Goal: Task Accomplishment & Management: Use online tool/utility

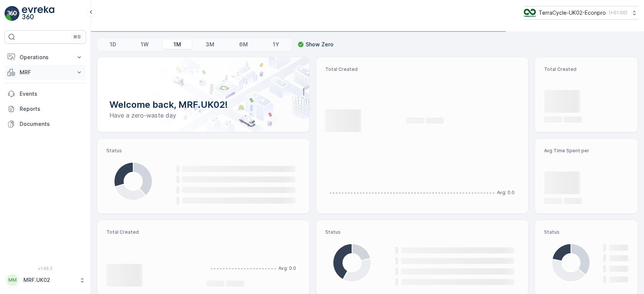
click at [45, 71] on p "MRF" at bounding box center [45, 73] width 51 height 8
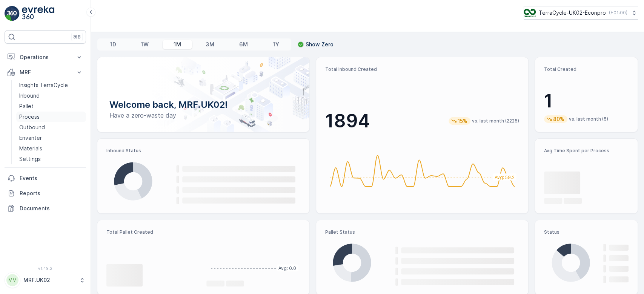
click at [38, 120] on p "Process" at bounding box center [29, 117] width 20 height 8
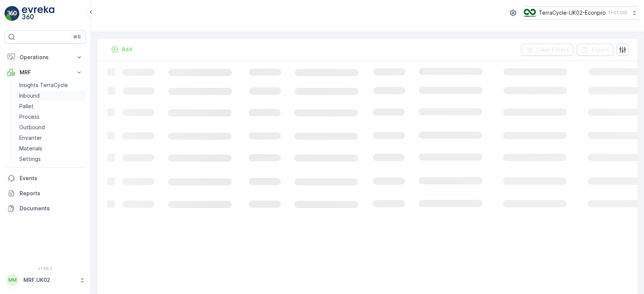
click at [40, 95] on link "Inbound" at bounding box center [51, 96] width 70 height 11
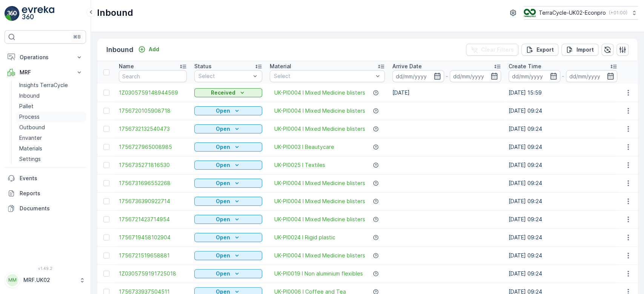
click at [45, 117] on link "Process" at bounding box center [51, 117] width 70 height 11
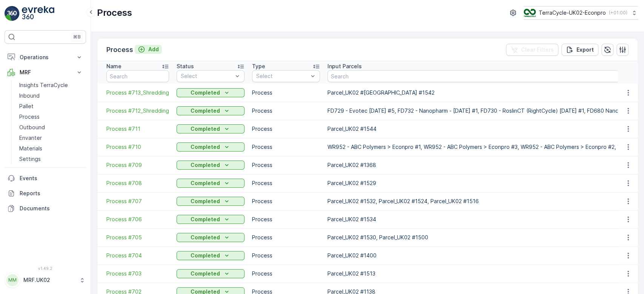
click at [149, 49] on p "Add" at bounding box center [153, 50] width 11 height 8
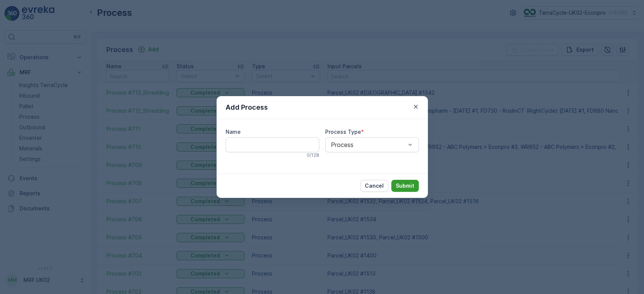
click at [409, 184] on p "Submit" at bounding box center [405, 186] width 18 height 8
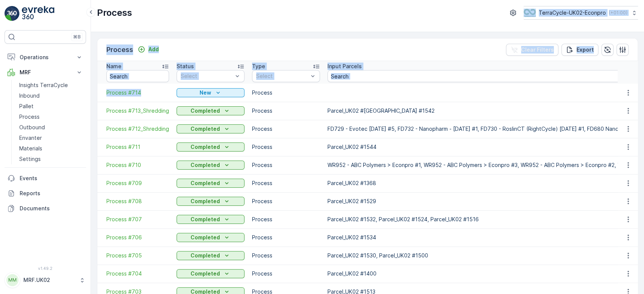
drag, startPoint x: 166, startPoint y: 88, endPoint x: 219, endPoint y: 27, distance: 80.5
click at [219, 27] on div "Process TerraCycle-UK02-Econpro ( +01:00 ) Process Add Clear Filters Export Nam…" at bounding box center [367, 147] width 553 height 294
click at [219, 27] on div "Process TerraCycle-UK02-Econpro ( +01:00 )" at bounding box center [367, 16] width 553 height 32
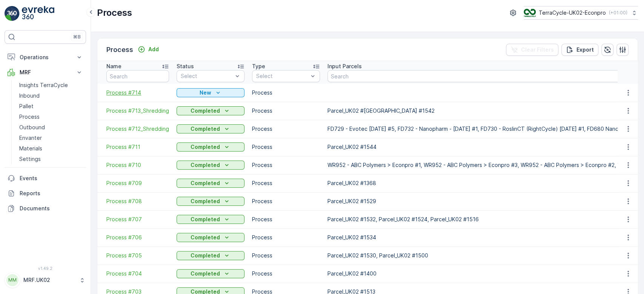
click at [129, 92] on span "Process #714" at bounding box center [137, 93] width 63 height 8
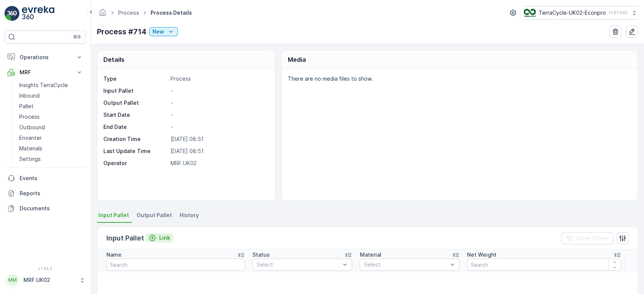
click at [156, 235] on div "Link" at bounding box center [160, 238] width 22 height 8
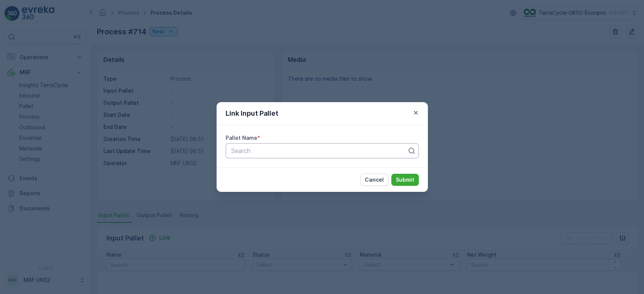
click at [255, 144] on div "Search" at bounding box center [322, 150] width 193 height 15
type input "1549"
click at [287, 182] on div "Parcel_UK02 #1549" at bounding box center [322, 182] width 184 height 7
click at [409, 180] on p "Submit" at bounding box center [405, 180] width 18 height 8
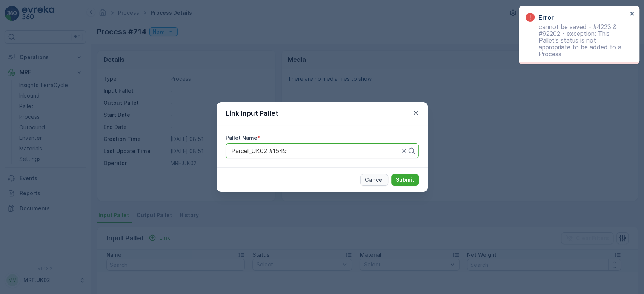
click at [368, 181] on p "Cancel" at bounding box center [374, 180] width 19 height 8
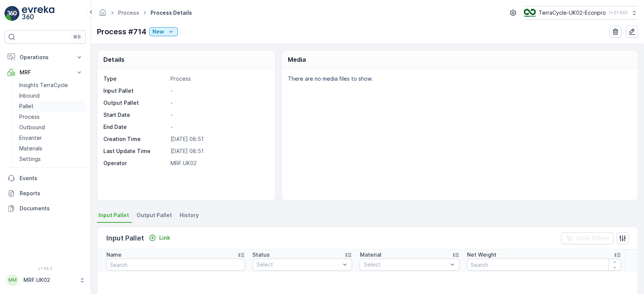
click at [36, 104] on link "Pallet" at bounding box center [51, 106] width 70 height 11
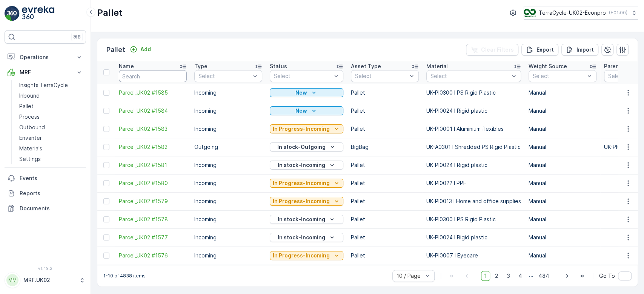
click at [144, 73] on input "text" at bounding box center [153, 76] width 68 height 12
type input "1549"
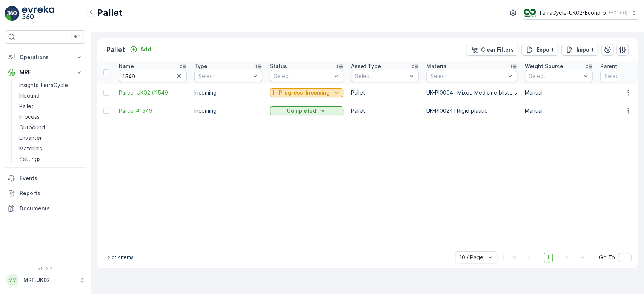
click at [292, 89] on p "In Progress-Incoming" at bounding box center [301, 93] width 57 height 8
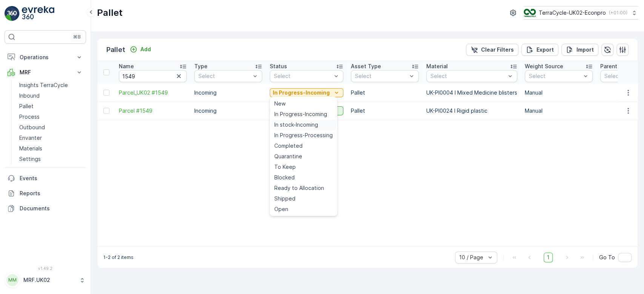
click at [301, 126] on span "In stock-Incoming" at bounding box center [296, 125] width 44 height 8
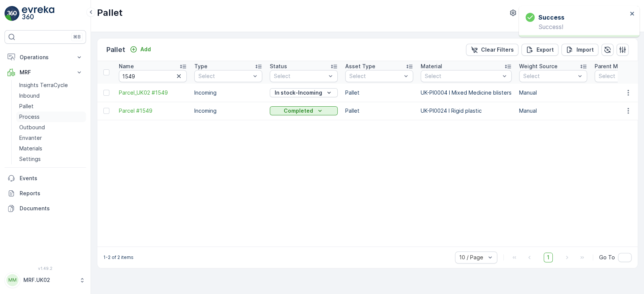
click at [51, 115] on link "Process" at bounding box center [51, 117] width 70 height 11
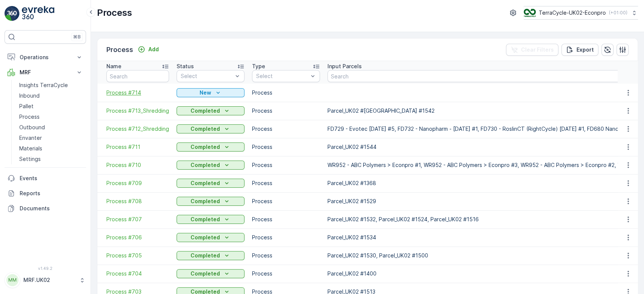
click at [127, 90] on span "Process #714" at bounding box center [137, 93] width 63 height 8
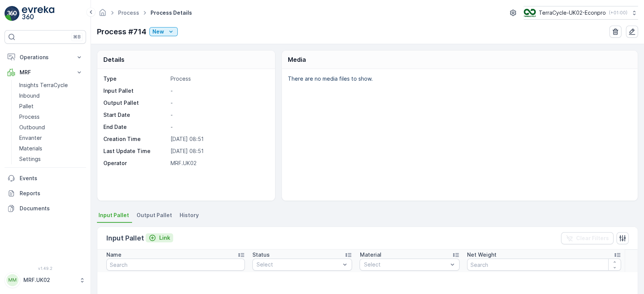
click at [164, 235] on p "Link" at bounding box center [164, 238] width 11 height 8
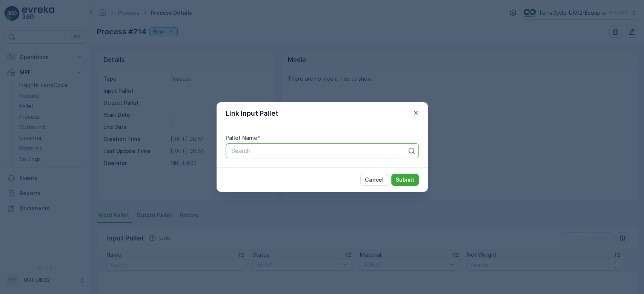
click at [261, 149] on div at bounding box center [318, 150] width 177 height 7
type input "1549"
click at [277, 180] on span "Parcel_UK02 #1549" at bounding box center [257, 182] width 55 height 7
click at [404, 177] on p "Submit" at bounding box center [405, 180] width 18 height 8
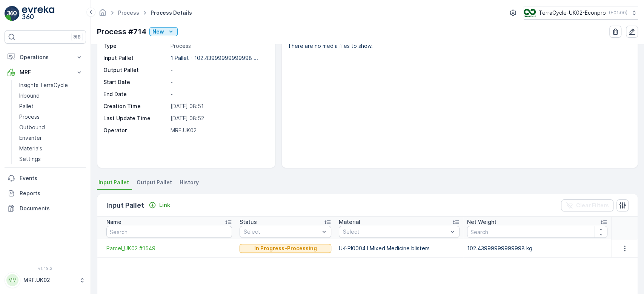
scroll to position [31, 0]
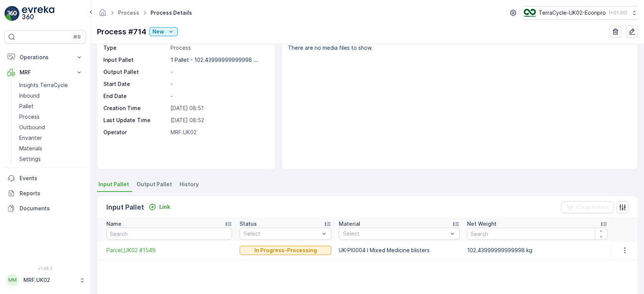
click at [146, 183] on span "Output Pallet" at bounding box center [154, 185] width 35 height 8
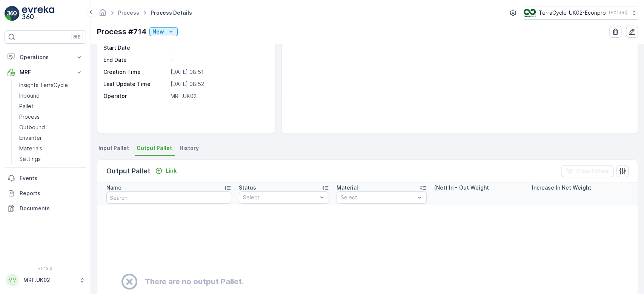
scroll to position [71, 0]
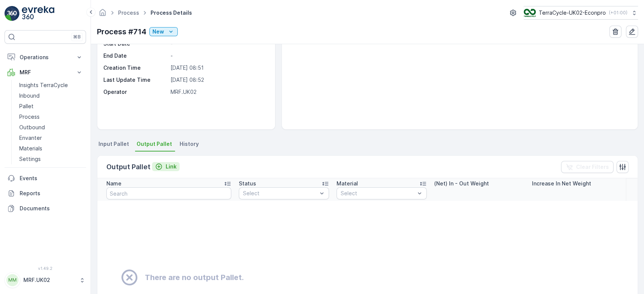
click at [164, 167] on div "Link" at bounding box center [166, 167] width 22 height 8
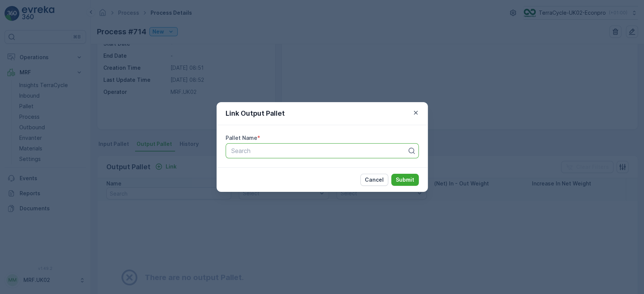
click at [270, 154] on div at bounding box center [318, 150] width 177 height 7
type input "1560"
click at [280, 166] on span "Parcel_UK02 #1560" at bounding box center [257, 169] width 55 height 7
click at [404, 180] on p "Submit" at bounding box center [405, 180] width 18 height 8
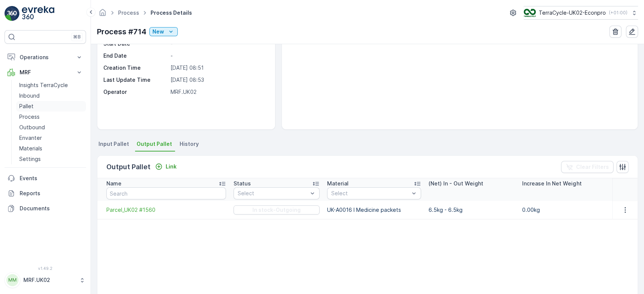
click at [32, 104] on p "Pallet" at bounding box center [26, 107] width 14 height 8
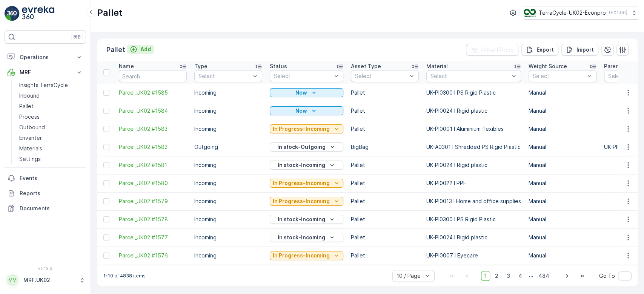
click at [137, 49] on div "Add" at bounding box center [140, 50] width 21 height 8
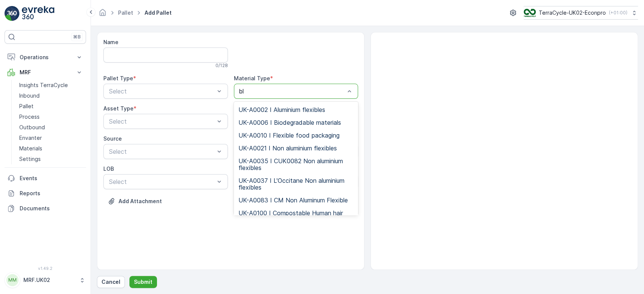
type input "b"
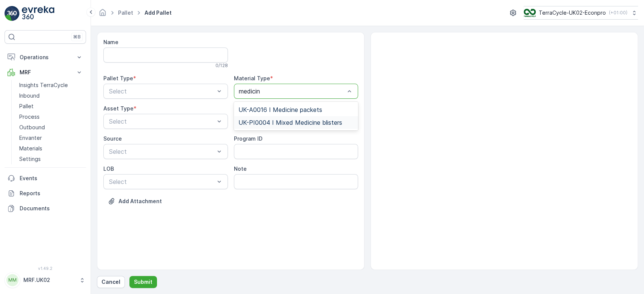
type input "medicine"
click at [278, 109] on span "UK-A0016 I Medicine packets" at bounding box center [280, 109] width 84 height 7
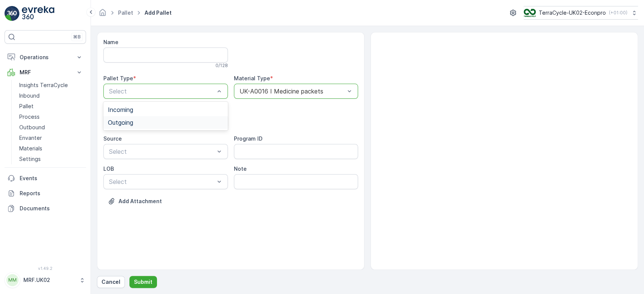
click at [166, 124] on div "Outgoing" at bounding box center [165, 122] width 115 height 7
click at [160, 146] on div "Select" at bounding box center [165, 151] width 124 height 15
click at [150, 174] on div "BigBag" at bounding box center [165, 178] width 124 height 13
click at [142, 284] on p "Submit" at bounding box center [143, 282] width 18 height 8
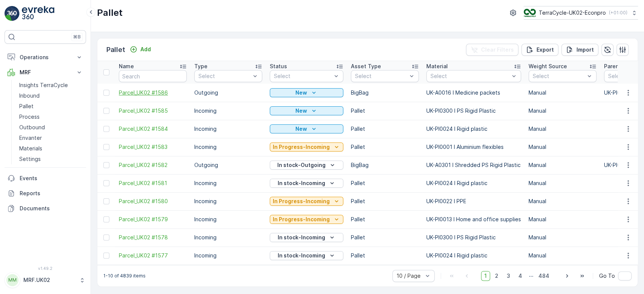
click at [134, 89] on span "Parcel_UK02 #1586" at bounding box center [153, 93] width 68 height 8
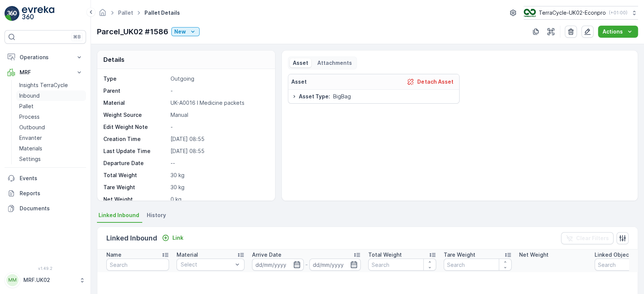
click at [40, 93] on link "Inbound" at bounding box center [51, 96] width 70 height 11
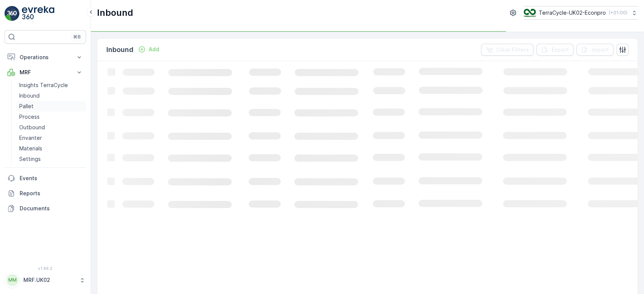
click at [44, 104] on link "Pallet" at bounding box center [51, 106] width 70 height 11
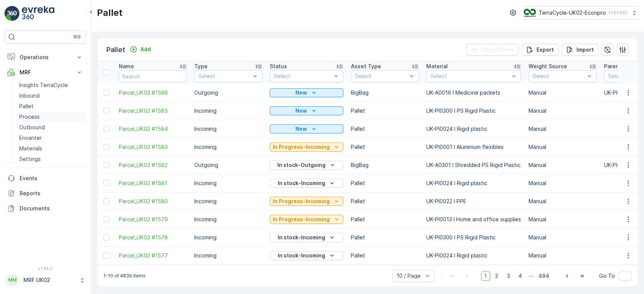
click at [57, 114] on link "Process" at bounding box center [51, 117] width 70 height 11
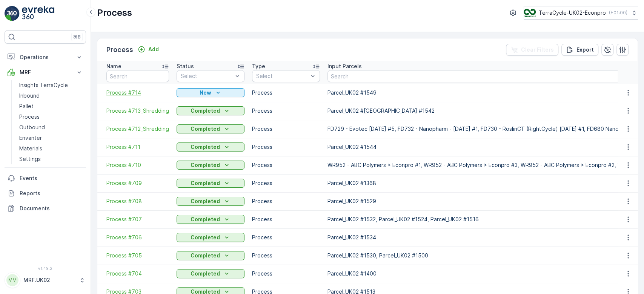
click at [132, 92] on span "Process #714" at bounding box center [137, 93] width 63 height 8
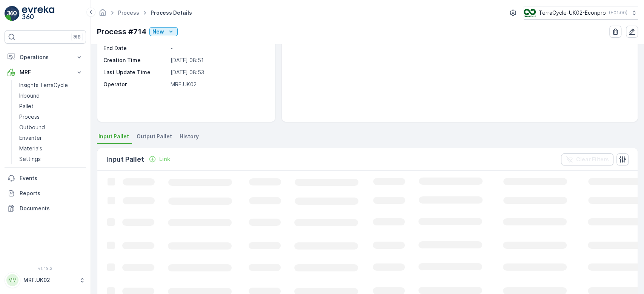
scroll to position [79, 0]
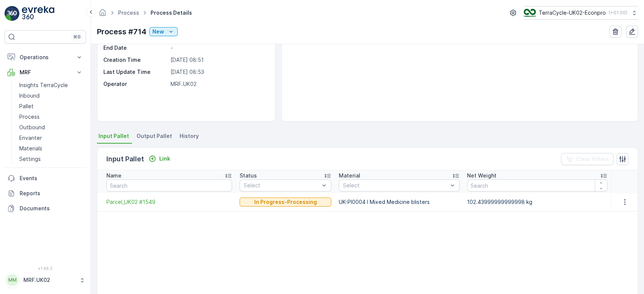
click at [147, 134] on span "Output Pallet" at bounding box center [154, 136] width 35 height 8
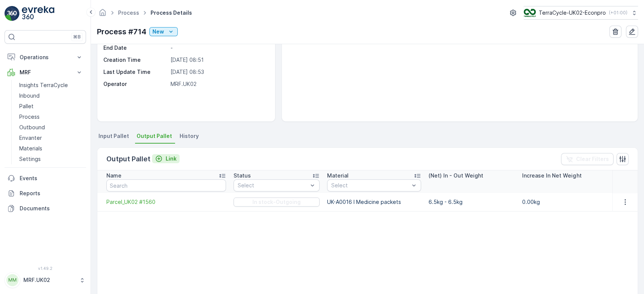
click at [174, 158] on p "Link" at bounding box center [171, 159] width 11 height 8
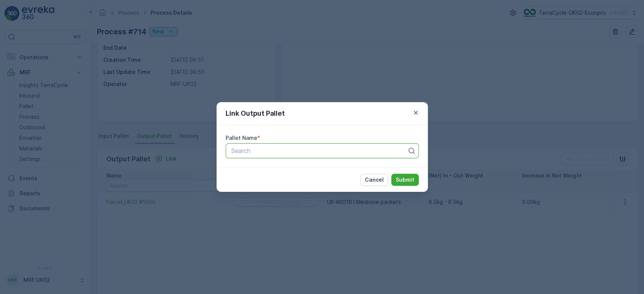
click at [258, 151] on div at bounding box center [318, 150] width 177 height 7
click at [178, 108] on div "Link Output Pallet Pallet Name * Search Cancel Submit" at bounding box center [322, 147] width 644 height 294
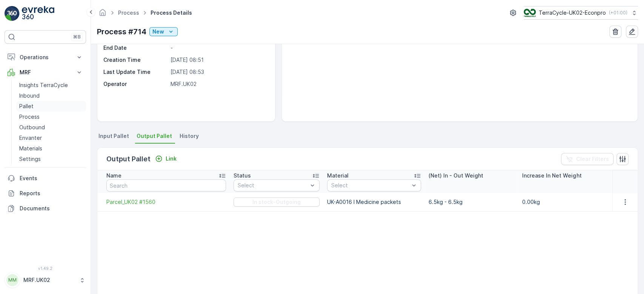
click at [45, 109] on link "Pallet" at bounding box center [51, 106] width 70 height 11
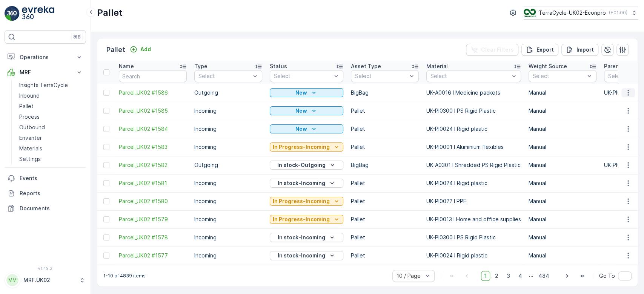
click at [625, 90] on icon "button" at bounding box center [628, 93] width 8 height 8
click at [607, 148] on span "Print QR" at bounding box center [607, 146] width 21 height 8
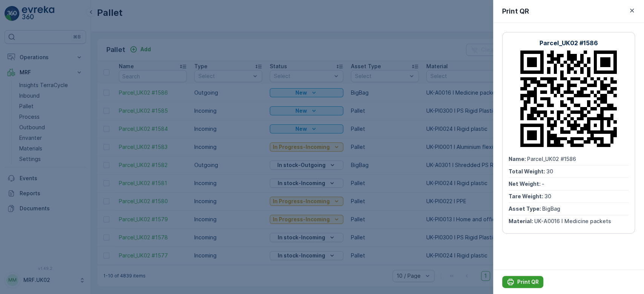
click at [520, 281] on p "Print QR" at bounding box center [528, 282] width 22 height 8
click at [271, 182] on div at bounding box center [322, 147] width 644 height 294
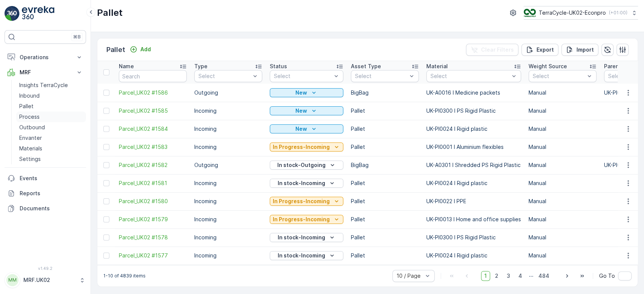
click at [33, 114] on p "Process" at bounding box center [29, 117] width 20 height 8
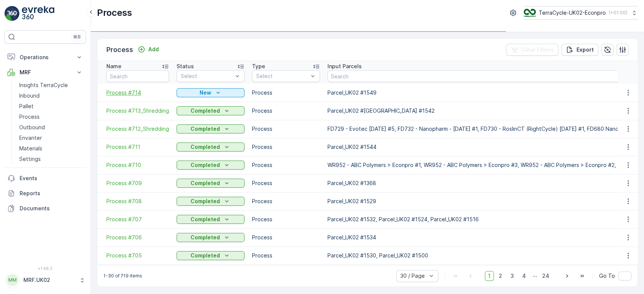
click at [135, 92] on span "Process #714" at bounding box center [137, 93] width 63 height 8
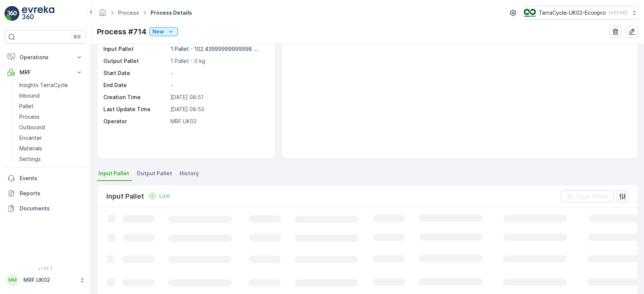
scroll to position [44, 0]
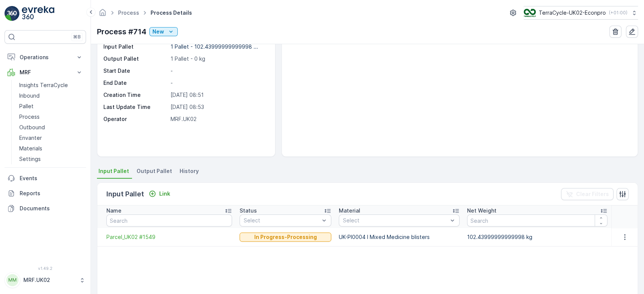
click at [148, 167] on li "Output Pallet" at bounding box center [155, 172] width 40 height 13
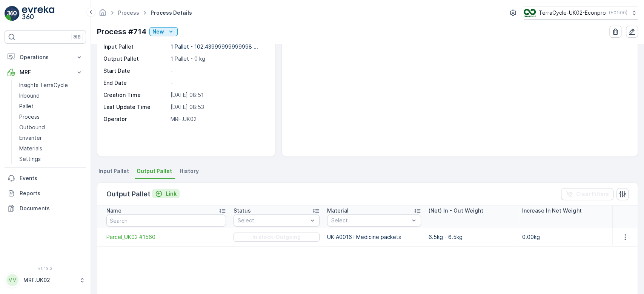
click at [171, 194] on p "Link" at bounding box center [171, 194] width 11 height 8
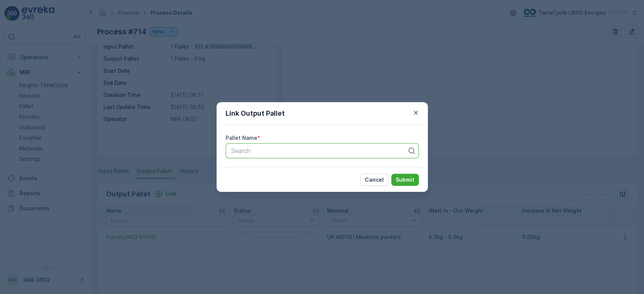
click at [285, 151] on div at bounding box center [318, 150] width 177 height 7
type input "1586"
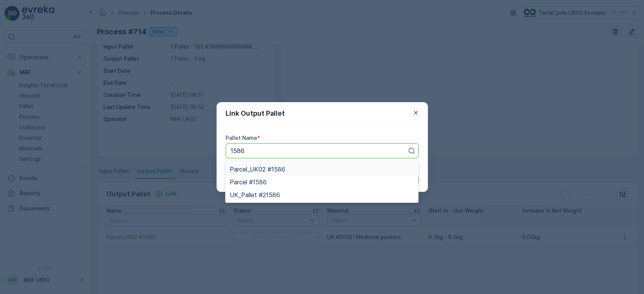
click at [313, 167] on div "Parcel_UK02 #1586" at bounding box center [322, 169] width 184 height 7
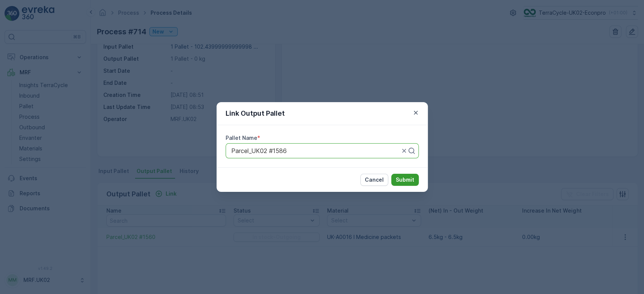
click at [405, 178] on p "Submit" at bounding box center [405, 180] width 18 height 8
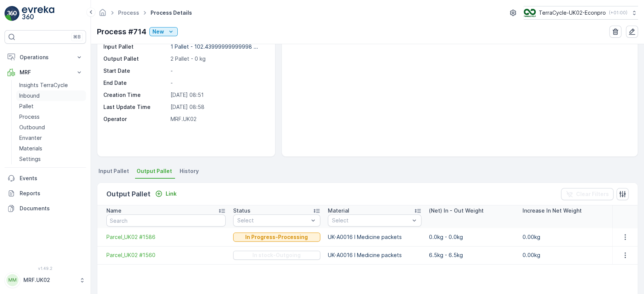
click at [57, 95] on link "Inbound" at bounding box center [51, 96] width 70 height 11
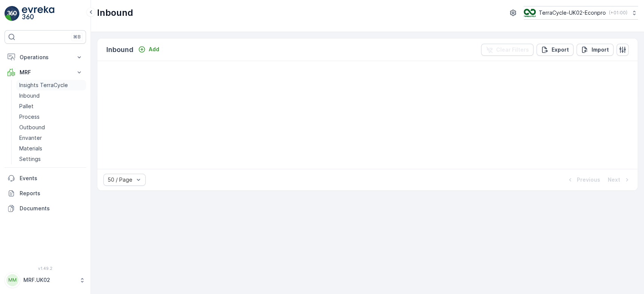
click at [51, 86] on p "Insights TerraCycle" at bounding box center [43, 85] width 49 height 8
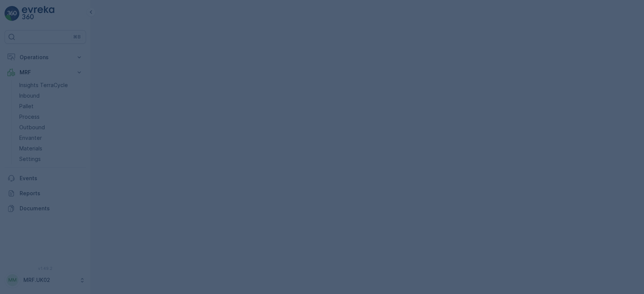
click at [36, 98] on div at bounding box center [322, 147] width 644 height 294
click at [36, 94] on div at bounding box center [322, 147] width 644 height 294
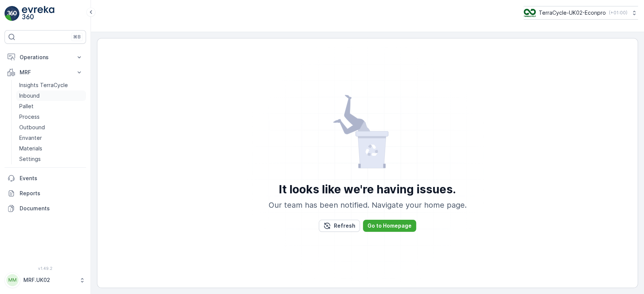
click at [36, 96] on p "Inbound" at bounding box center [29, 96] width 20 height 8
click at [379, 229] on p "Go to Homepage" at bounding box center [389, 226] width 44 height 8
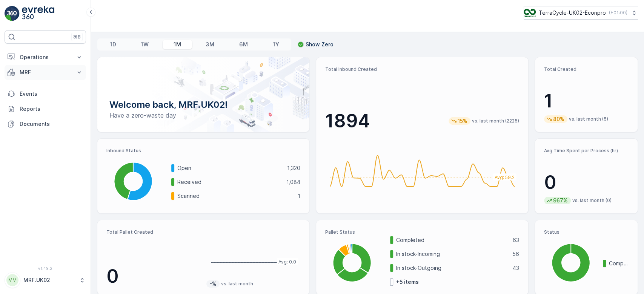
click at [57, 69] on p "MRF" at bounding box center [45, 73] width 51 height 8
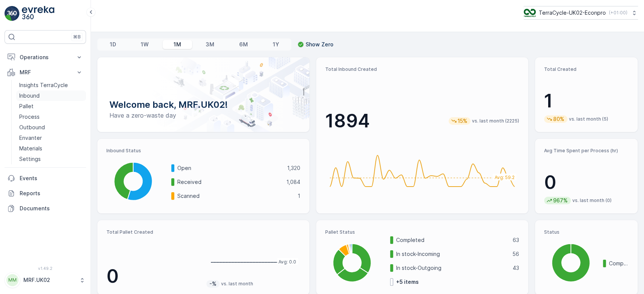
click at [43, 95] on link "Inbound" at bounding box center [51, 96] width 70 height 11
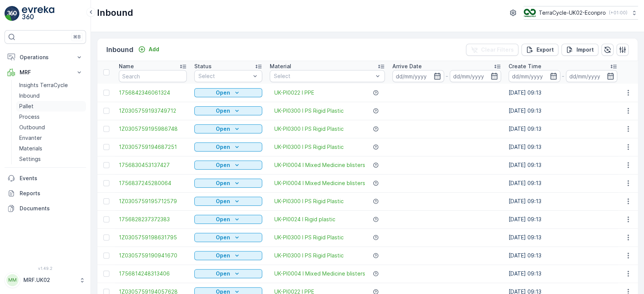
click at [37, 109] on link "Pallet" at bounding box center [51, 106] width 70 height 11
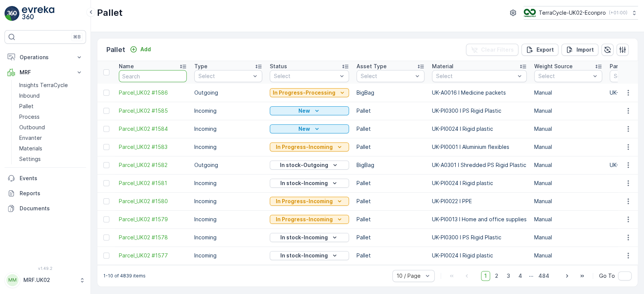
click at [130, 76] on input "text" at bounding box center [153, 76] width 68 height 12
type input "1549"
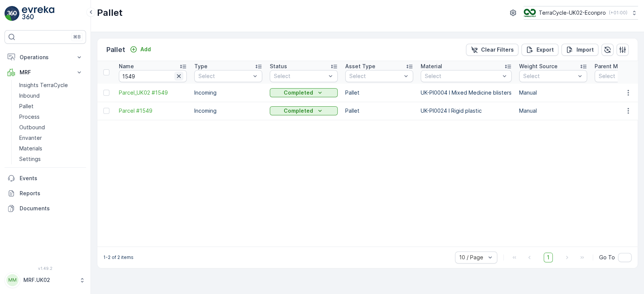
click at [180, 75] on icon "button" at bounding box center [179, 76] width 8 height 8
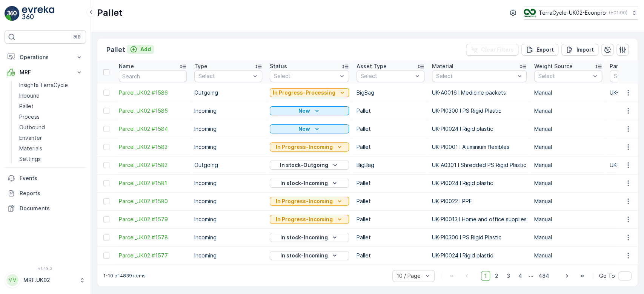
click at [140, 49] on p "Add" at bounding box center [145, 50] width 11 height 8
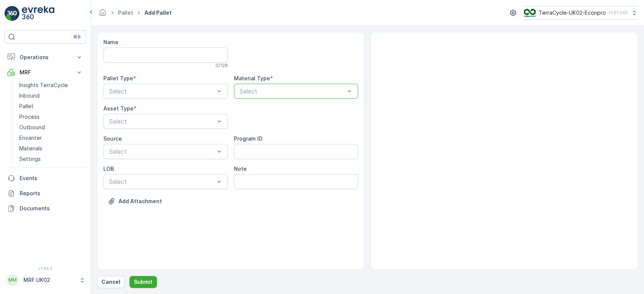
click at [255, 87] on p "Select" at bounding box center [293, 91] width 106 height 9
click at [285, 91] on div at bounding box center [292, 91] width 107 height 7
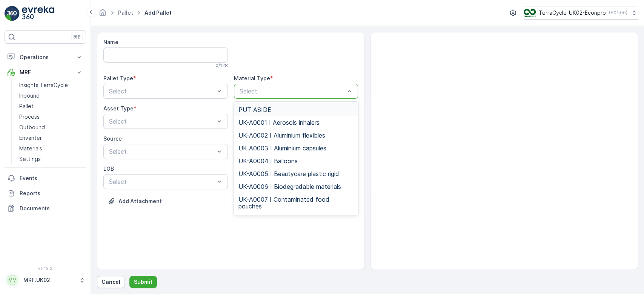
click at [285, 91] on div at bounding box center [292, 91] width 107 height 7
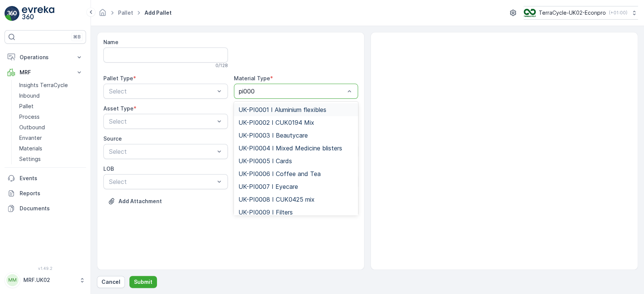
type input "pi0004"
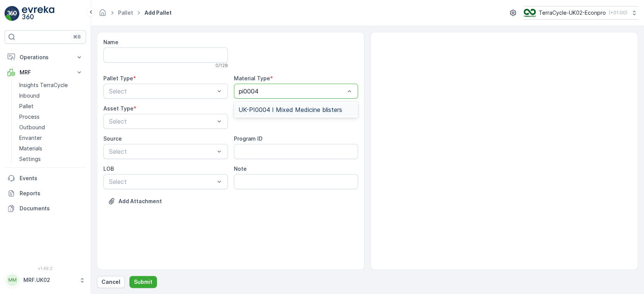
click at [288, 108] on span "UK-PI0004 I Mixed Medicine blisters" at bounding box center [290, 109] width 104 height 7
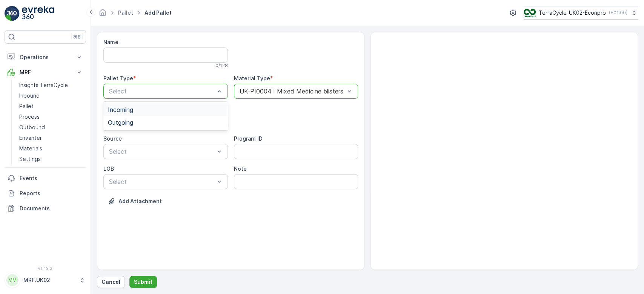
click at [188, 106] on div "Incoming" at bounding box center [165, 109] width 115 height 7
click at [151, 155] on div "Pallet" at bounding box center [165, 152] width 115 height 7
click at [146, 287] on button "Submit" at bounding box center [143, 282] width 28 height 12
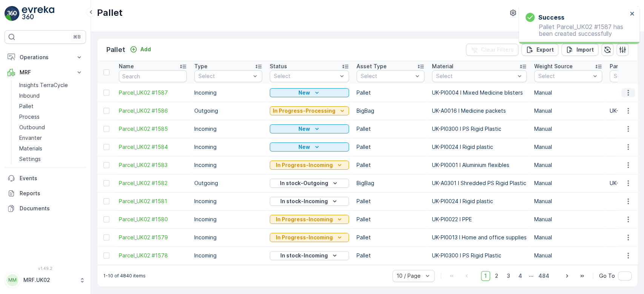
click at [629, 90] on icon "button" at bounding box center [628, 93] width 8 height 8
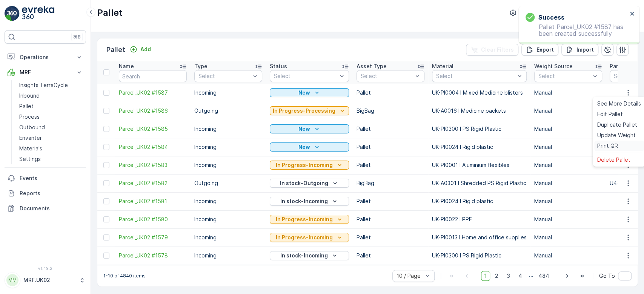
click at [609, 144] on span "Print QR" at bounding box center [607, 146] width 21 height 8
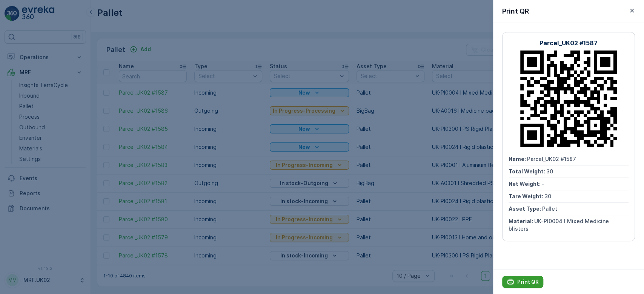
click at [525, 283] on p "Print QR" at bounding box center [528, 282] width 22 height 8
click at [32, 80] on div at bounding box center [322, 147] width 644 height 294
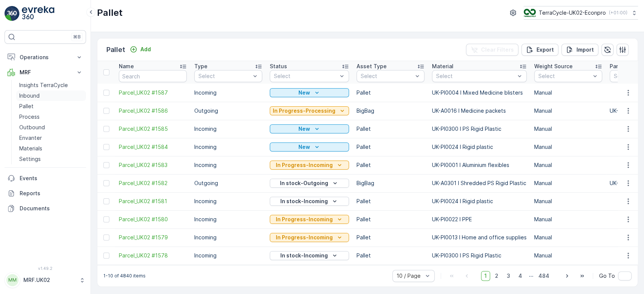
click at [32, 95] on p "Inbound" at bounding box center [29, 96] width 20 height 8
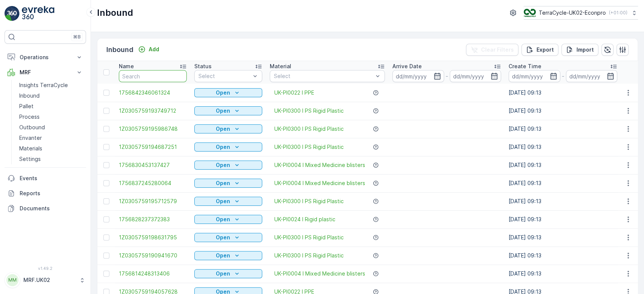
click at [146, 77] on input "text" at bounding box center [153, 76] width 68 height 12
